Goal: Find specific page/section: Find specific page/section

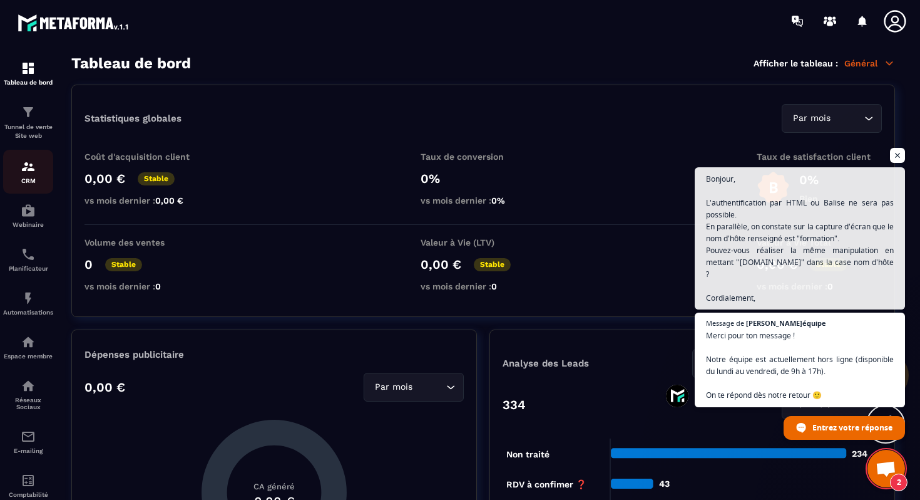
click at [34, 182] on p "CRM" at bounding box center [28, 180] width 50 height 7
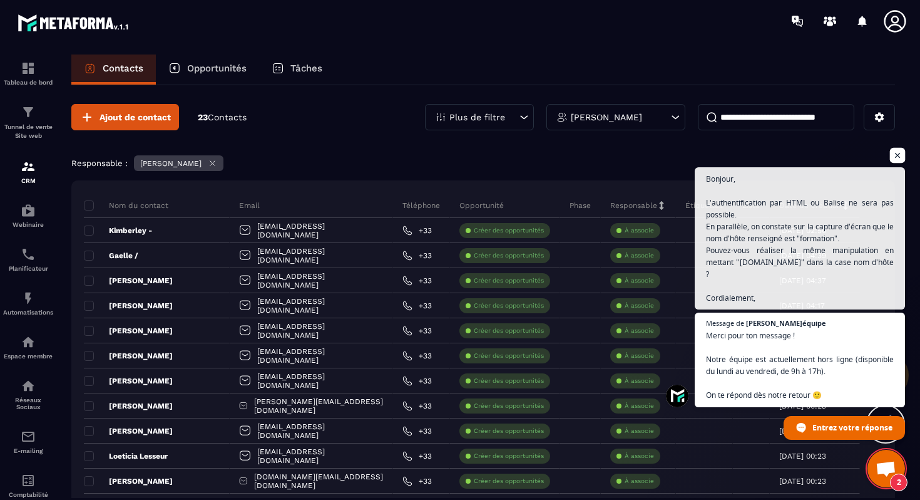
click at [897, 152] on span "Ouvrir le chat" at bounding box center [898, 156] width 16 height 16
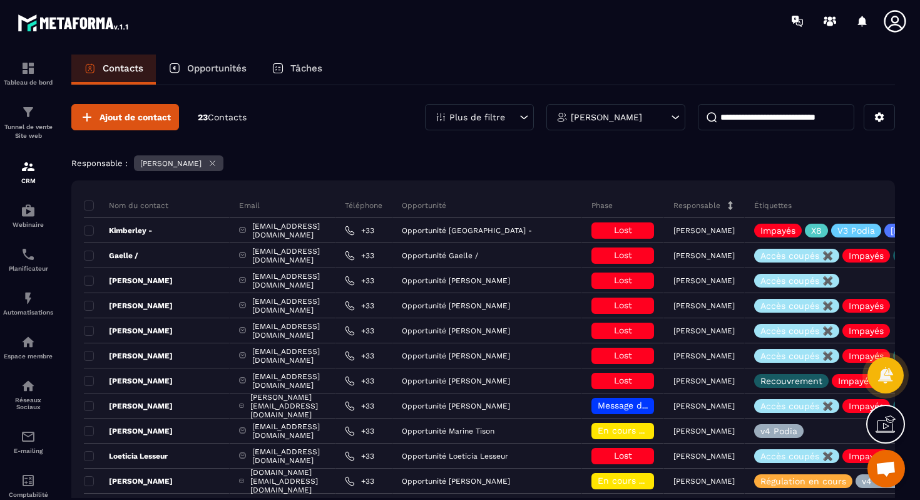
click at [210, 71] on p "Opportunités" at bounding box center [216, 68] width 59 height 11
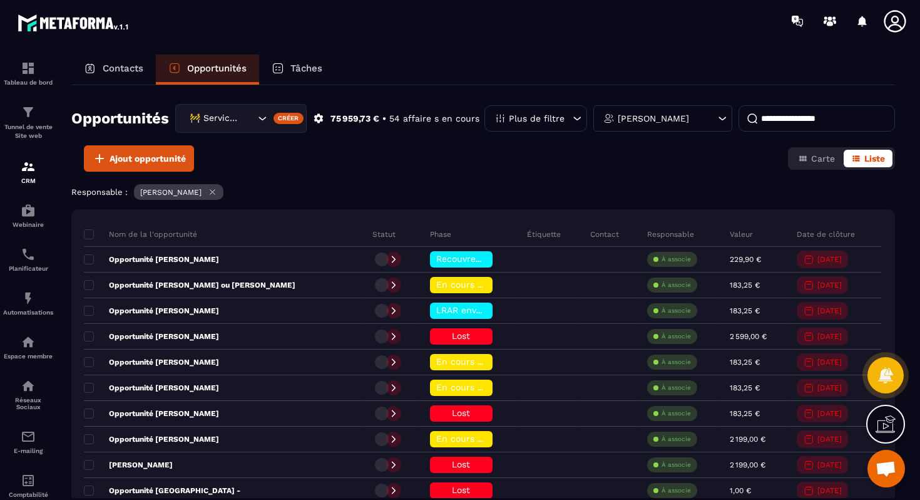
click at [241, 121] on div "🚧 Service Client" at bounding box center [220, 118] width 71 height 14
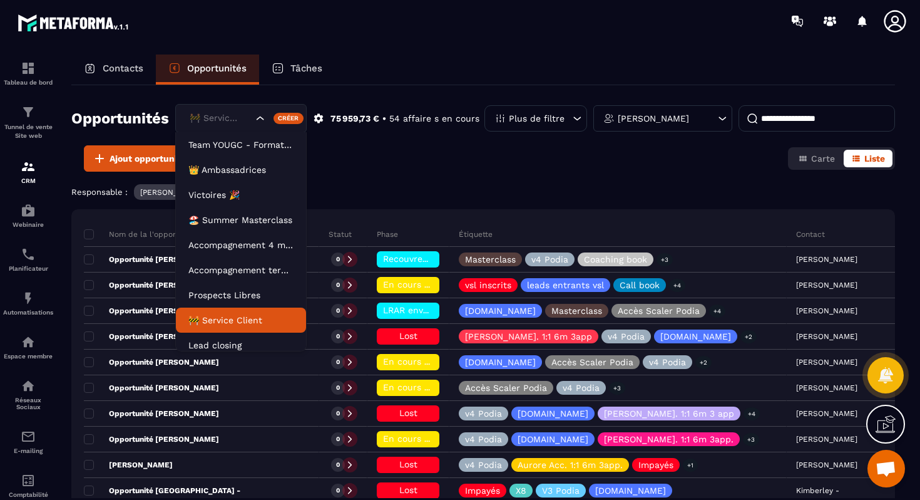
click at [229, 322] on p "🚧 Service Client" at bounding box center [240, 320] width 105 height 13
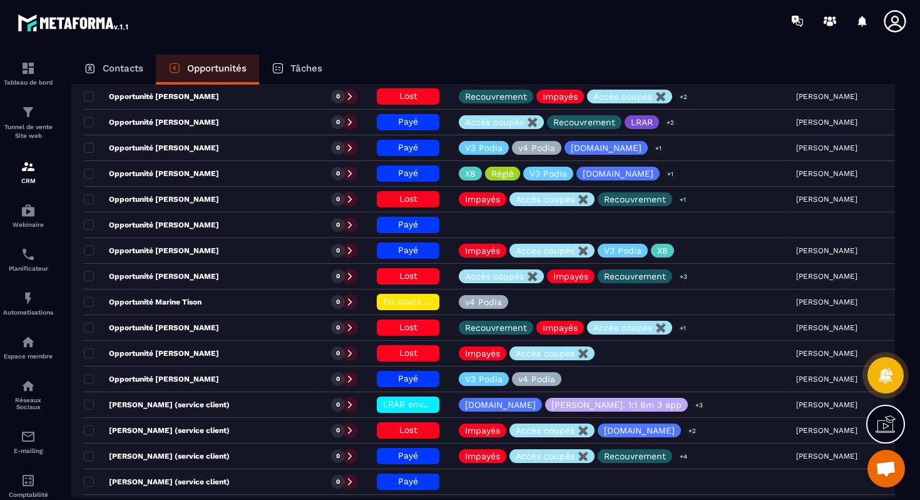
scroll to position [1327, 0]
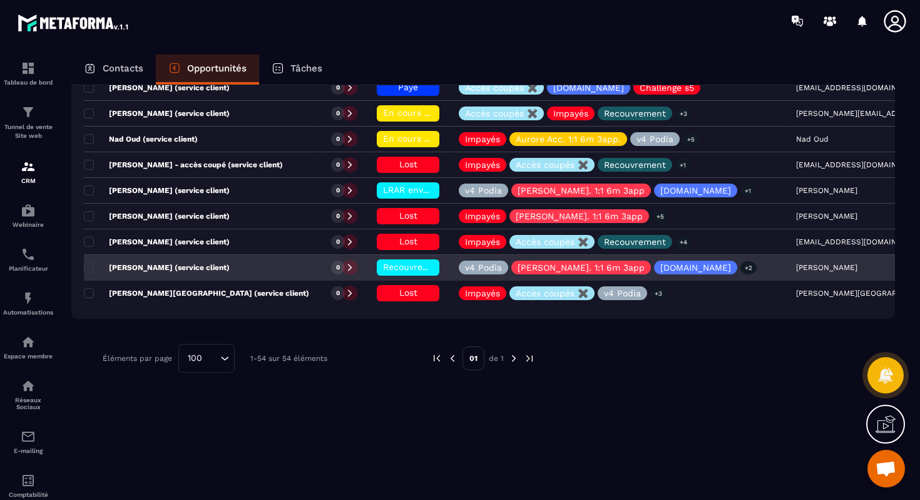
click at [180, 265] on p "[PERSON_NAME] (service client)" at bounding box center [157, 267] width 146 height 10
